Goal: Find specific page/section: Find specific page/section

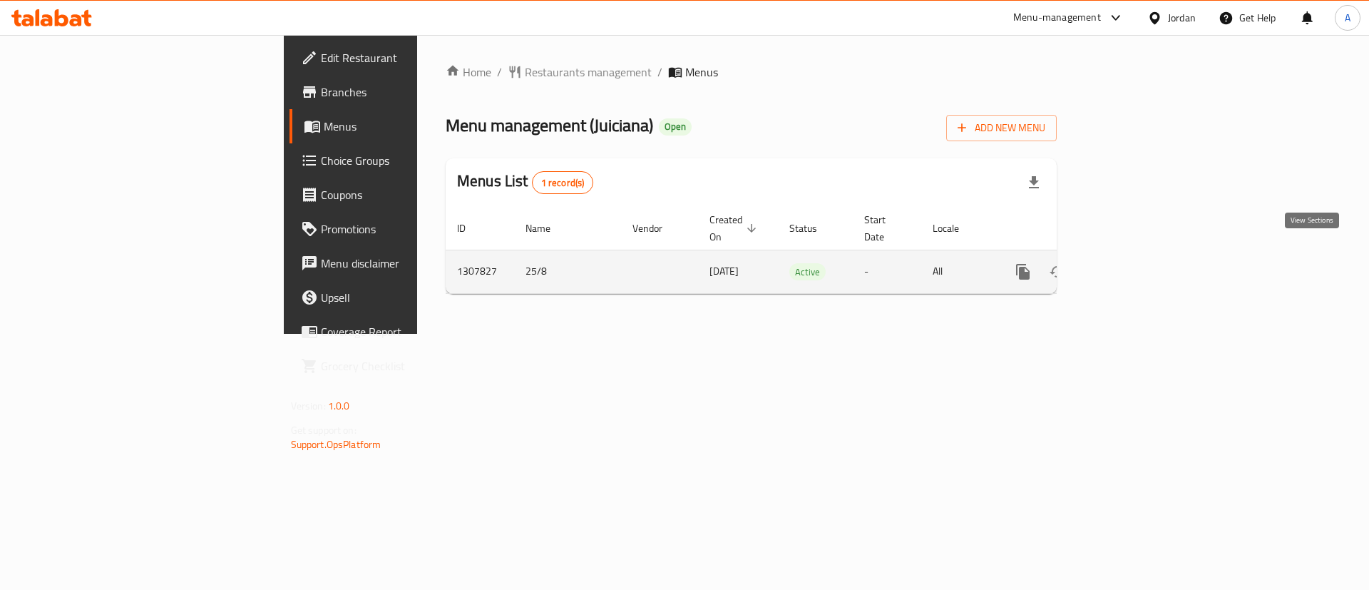
click at [1135, 263] on icon "enhanced table" at bounding box center [1125, 271] width 17 height 17
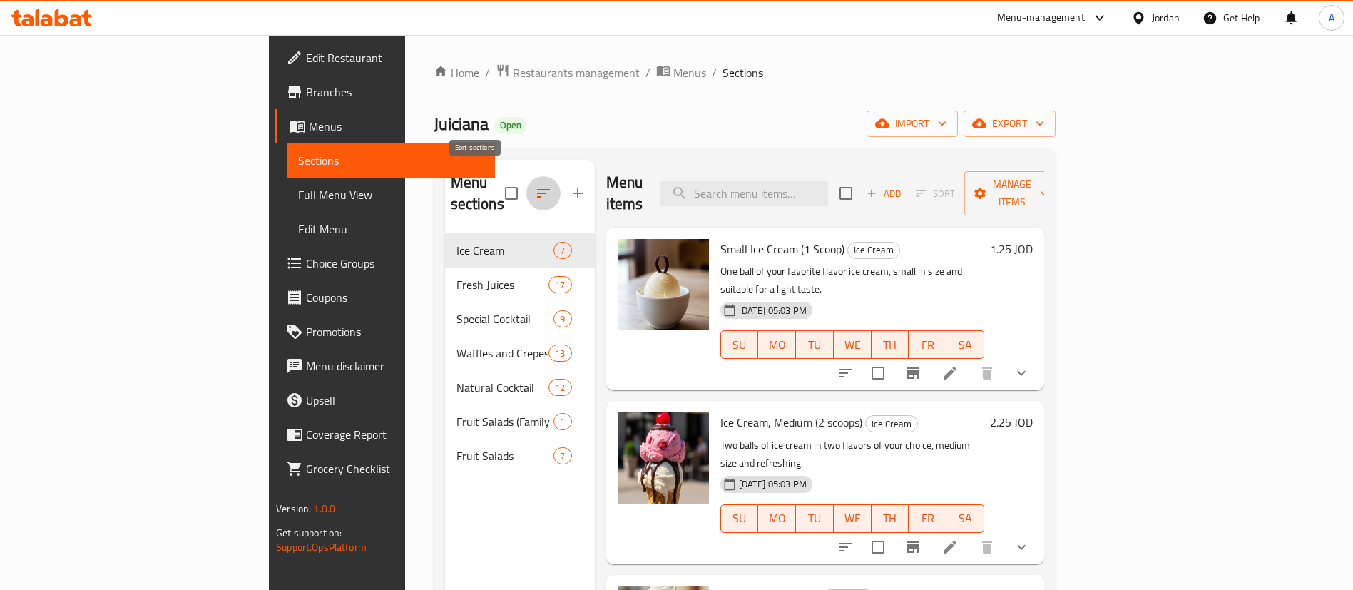
click at [535, 185] on icon "button" at bounding box center [543, 193] width 17 height 17
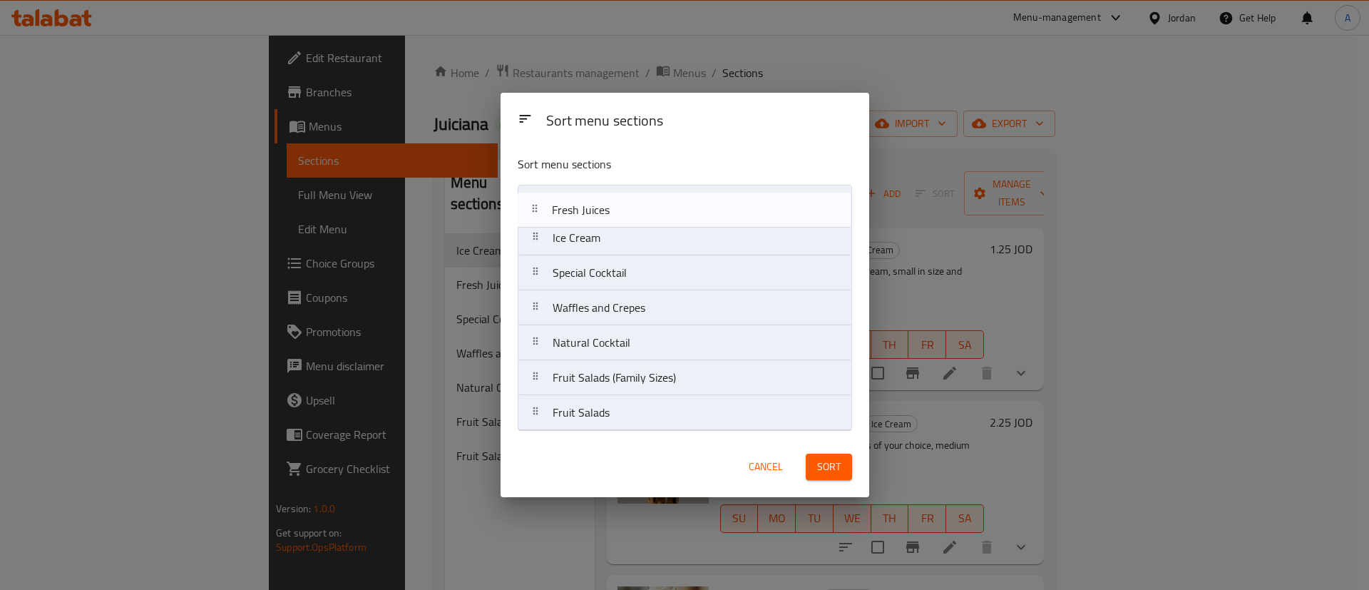
drag, startPoint x: 628, startPoint y: 245, endPoint x: 625, endPoint y: 228, distance: 16.5
click at [627, 211] on nav "Ice Cream Fresh Juices Special Cocktail Waffles and Crepes Natural Cocktail Fru…" at bounding box center [685, 308] width 334 height 246
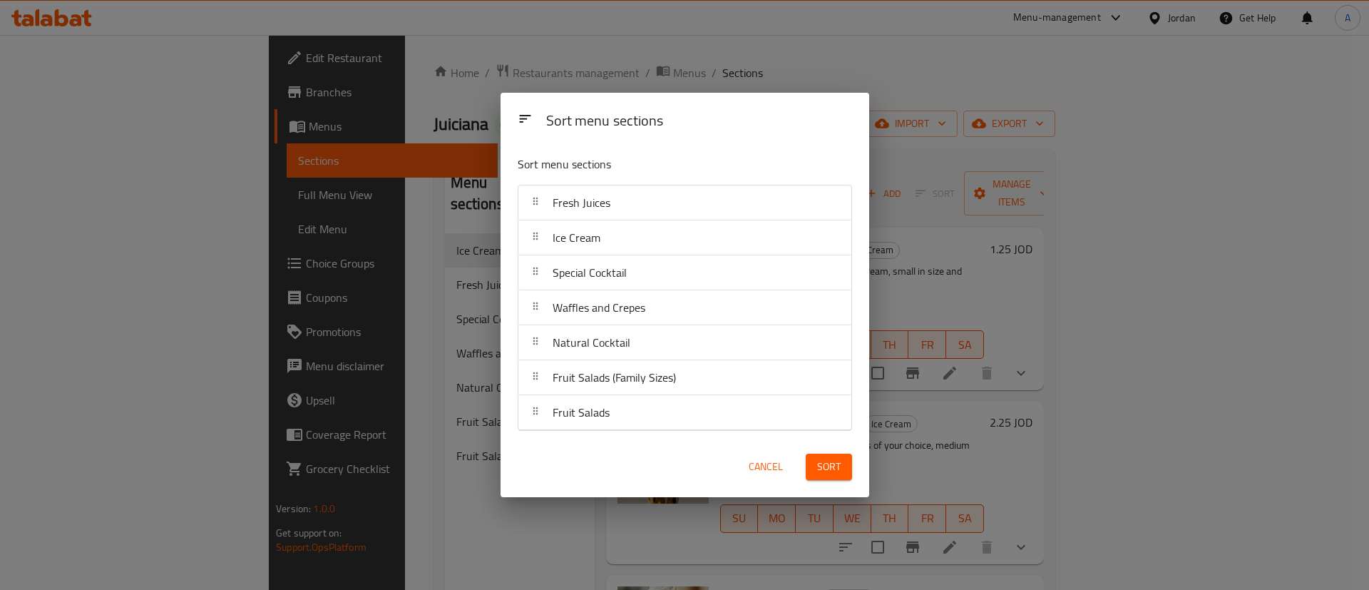
drag, startPoint x: 618, startPoint y: 279, endPoint x: 628, endPoint y: 237, distance: 42.5
click at [628, 238] on nav "Fresh Juices Ice Cream Special Cocktail Waffles and Crepes Natural Cocktail Fru…" at bounding box center [685, 308] width 334 height 246
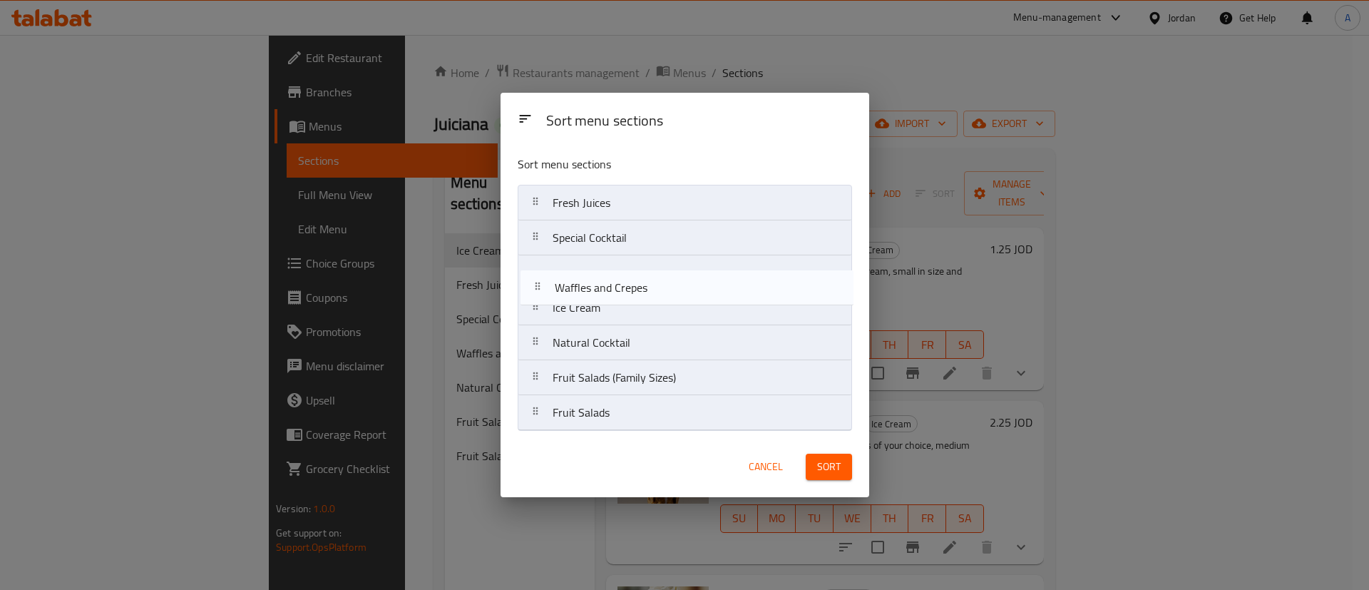
click at [632, 280] on nav "Fresh Juices Special Cocktail Ice Cream Waffles and Crepes Natural Cocktail Fru…" at bounding box center [685, 308] width 334 height 246
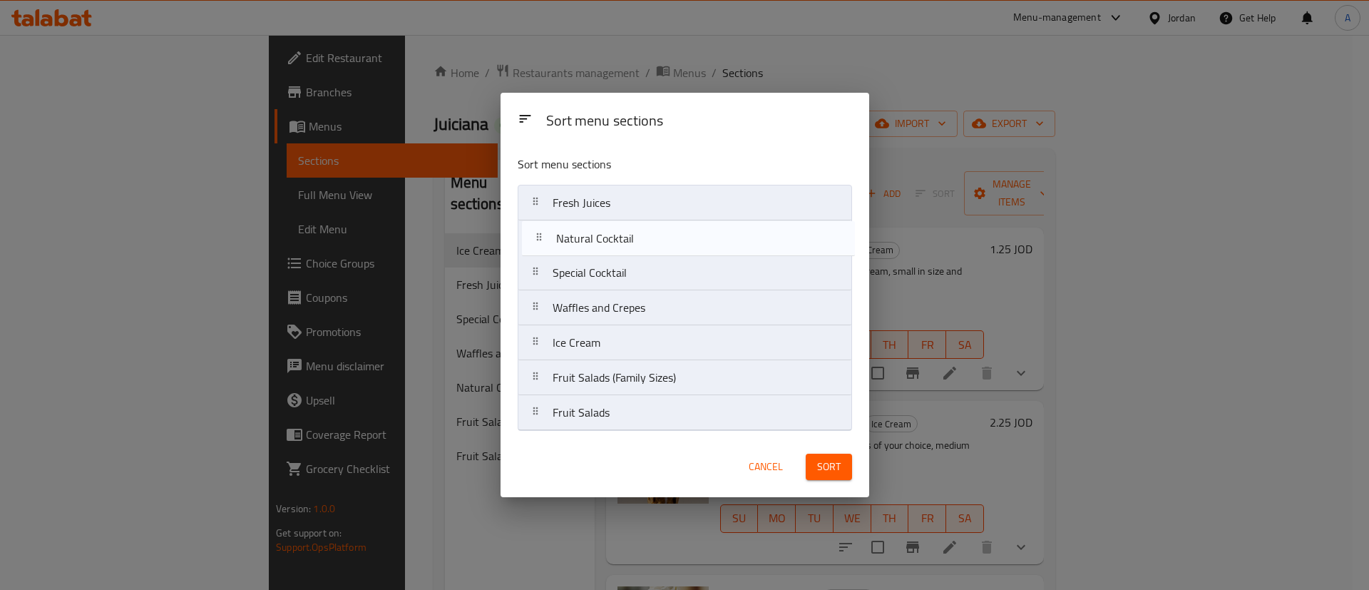
drag, startPoint x: 635, startPoint y: 321, endPoint x: 639, endPoint y: 245, distance: 76.4
click at [639, 245] on nav "Fresh Juices Special Cocktail Waffles and Crepes Ice Cream Natural Cocktail Fru…" at bounding box center [685, 308] width 334 height 246
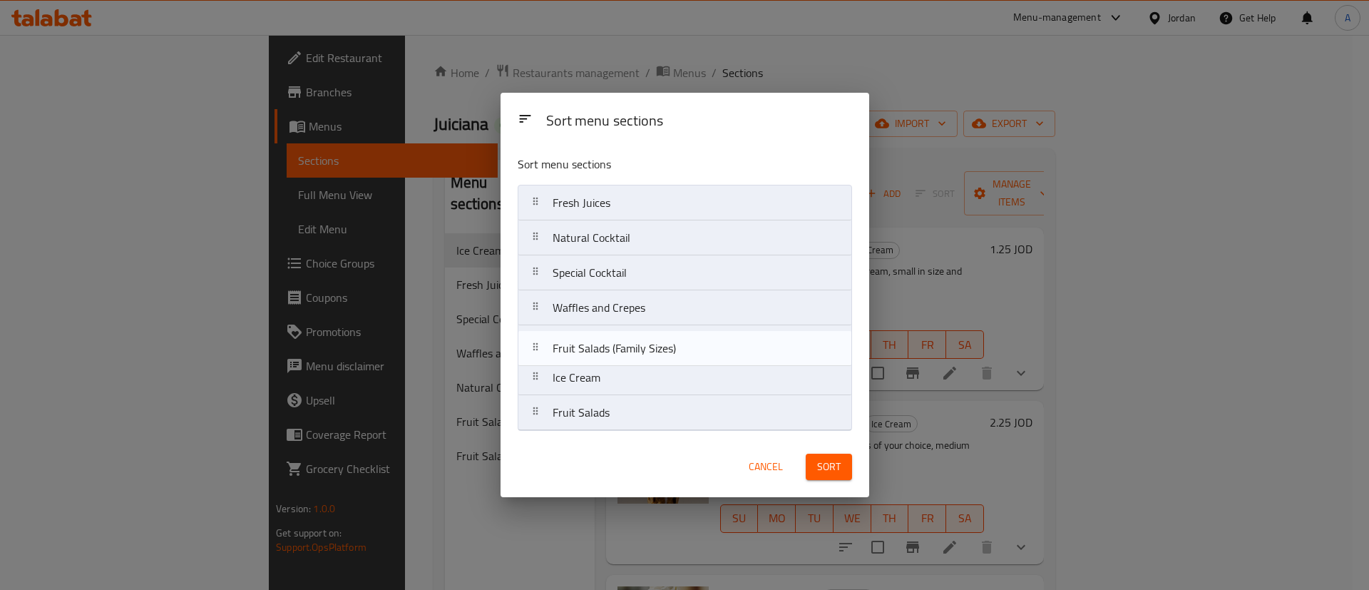
click at [640, 350] on nav "Fresh Juices Natural Cocktail Special Cocktail Waffles and Crepes Ice Cream Fru…" at bounding box center [685, 308] width 334 height 246
click at [652, 342] on nav "Fresh Juices Natural Cocktail Special Cocktail Waffles and Crepes Fruit Salads …" at bounding box center [685, 308] width 334 height 246
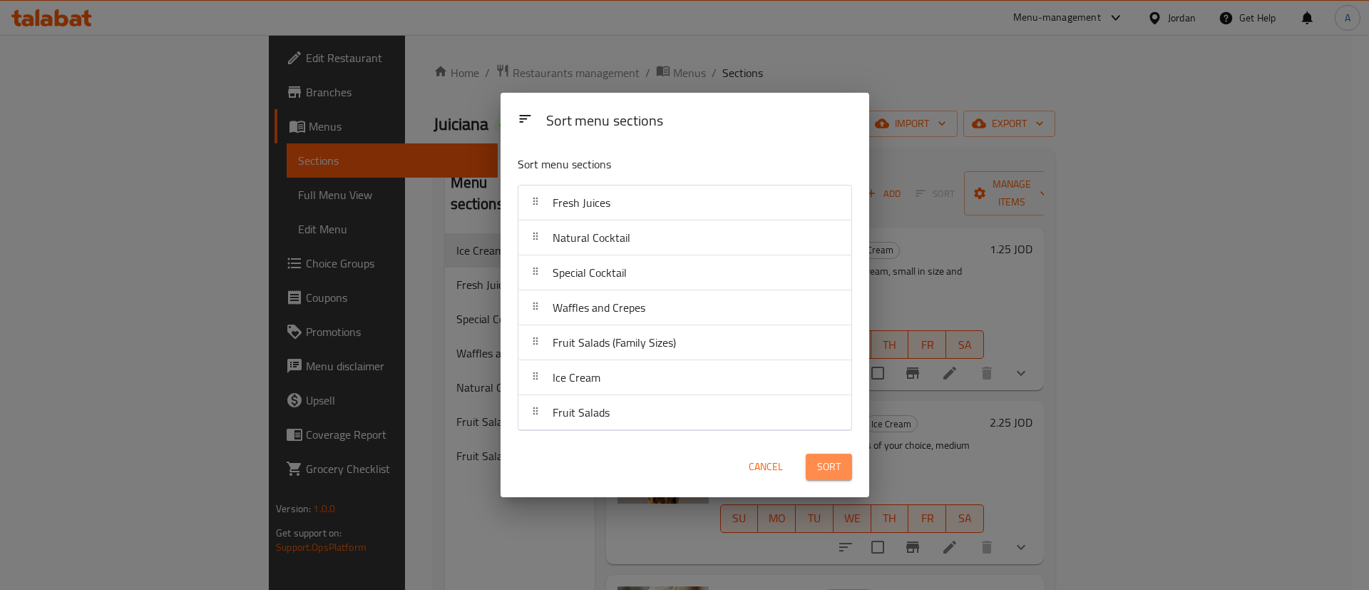
click at [818, 468] on span "Sort" at bounding box center [829, 467] width 24 height 18
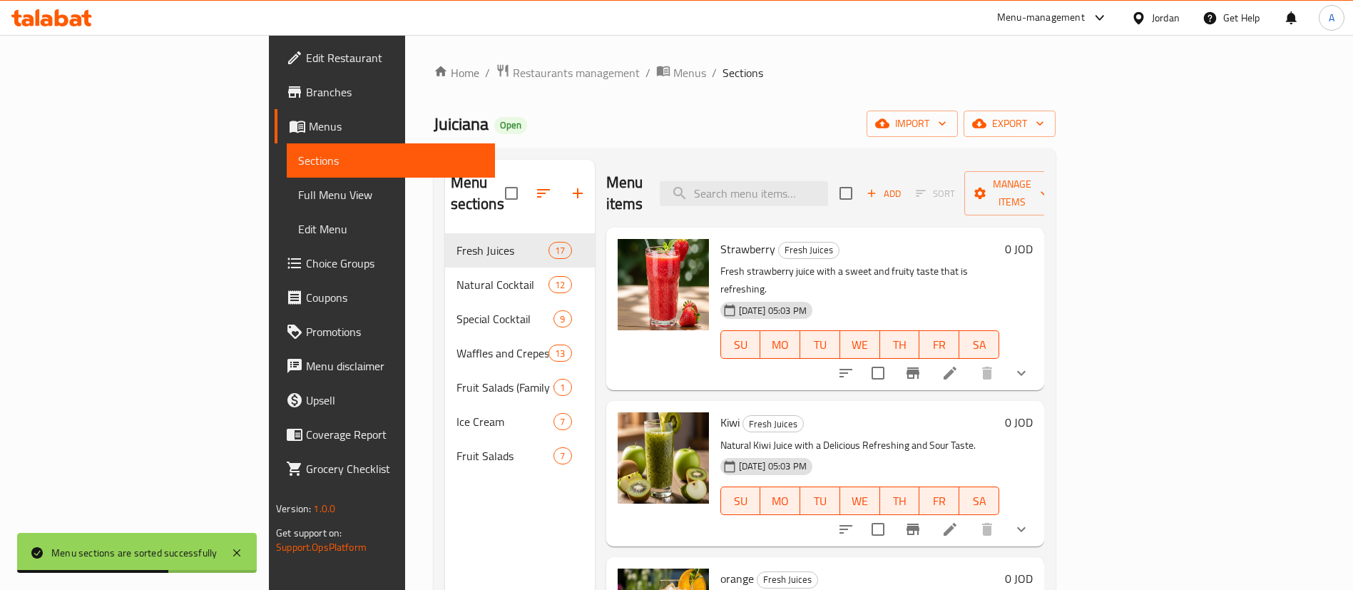
click at [306, 88] on span "Branches" at bounding box center [395, 91] width 178 height 17
